Goal: Transaction & Acquisition: Subscribe to service/newsletter

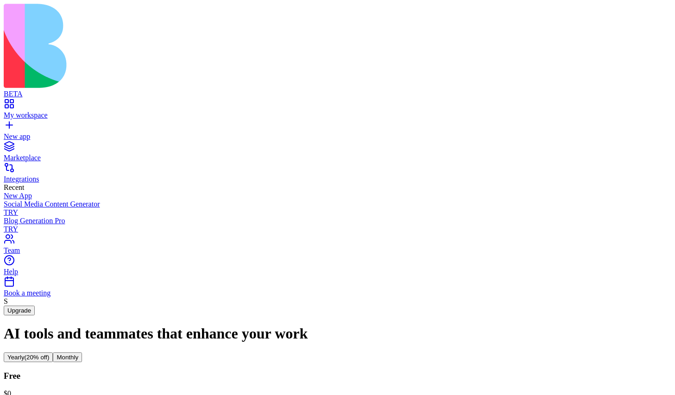
click at [82, 353] on button "Monthly" at bounding box center [67, 358] width 29 height 10
click at [53, 353] on button "Yearly (20% off)" at bounding box center [28, 358] width 49 height 10
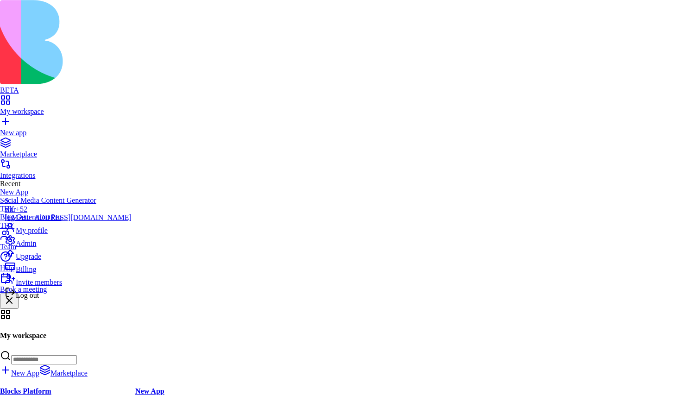
click at [49, 274] on div "Billing" at bounding box center [68, 267] width 127 height 13
click at [41, 260] on span "Upgrade" at bounding box center [28, 257] width 25 height 8
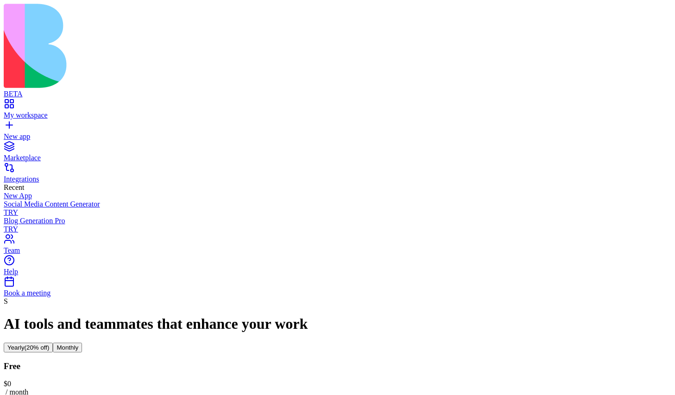
scroll to position [11, 0]
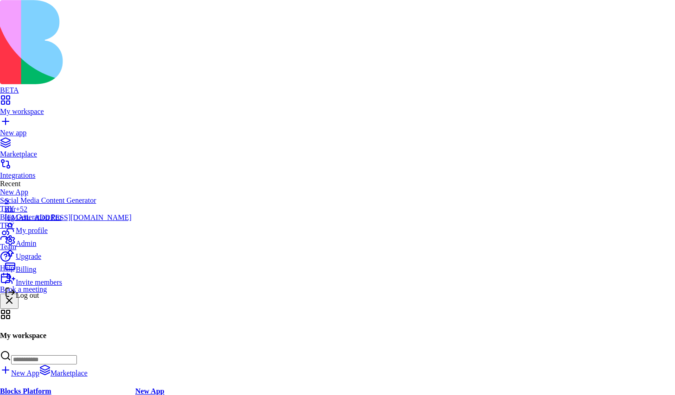
click at [55, 261] on div "Upgrade" at bounding box center [68, 254] width 127 height 13
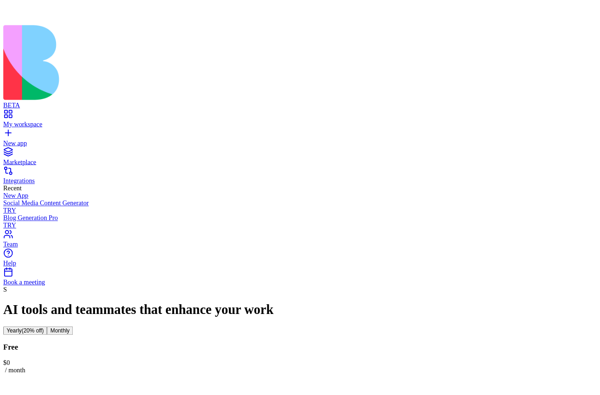
scroll to position [8, 0]
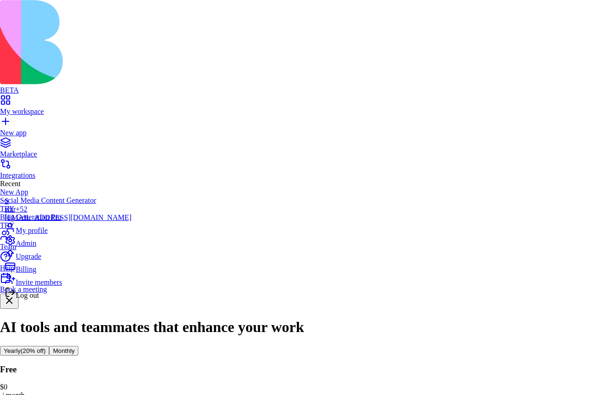
click at [38, 299] on span "Log out" at bounding box center [27, 295] width 23 height 8
